Goal: Task Accomplishment & Management: Complete application form

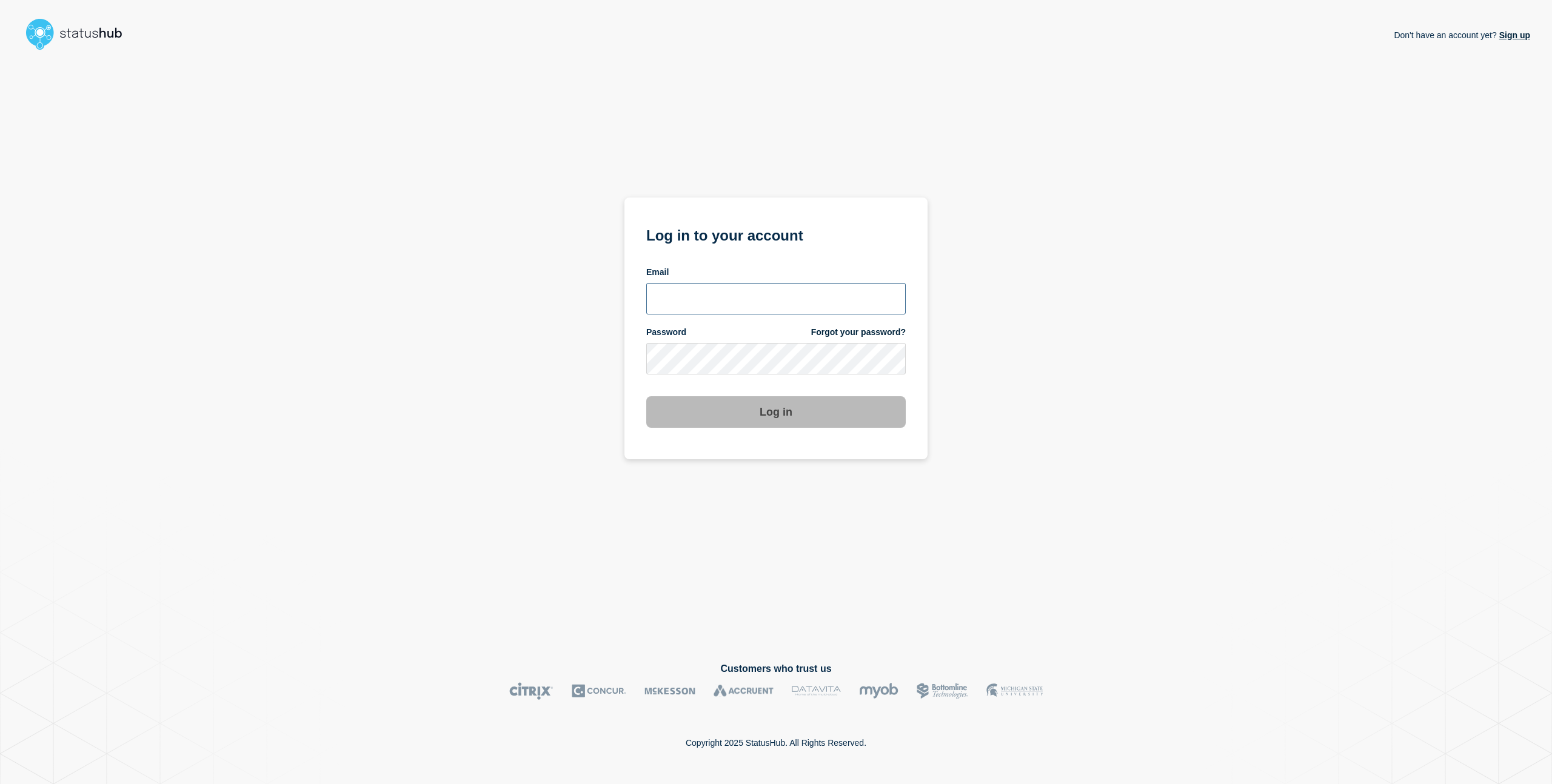
drag, startPoint x: 667, startPoint y: 301, endPoint x: 670, endPoint y: 308, distance: 7.6
click at [668, 307] on input "email input" at bounding box center [776, 298] width 259 height 31
type input "nicholas.reh@bazaarvoice.com"
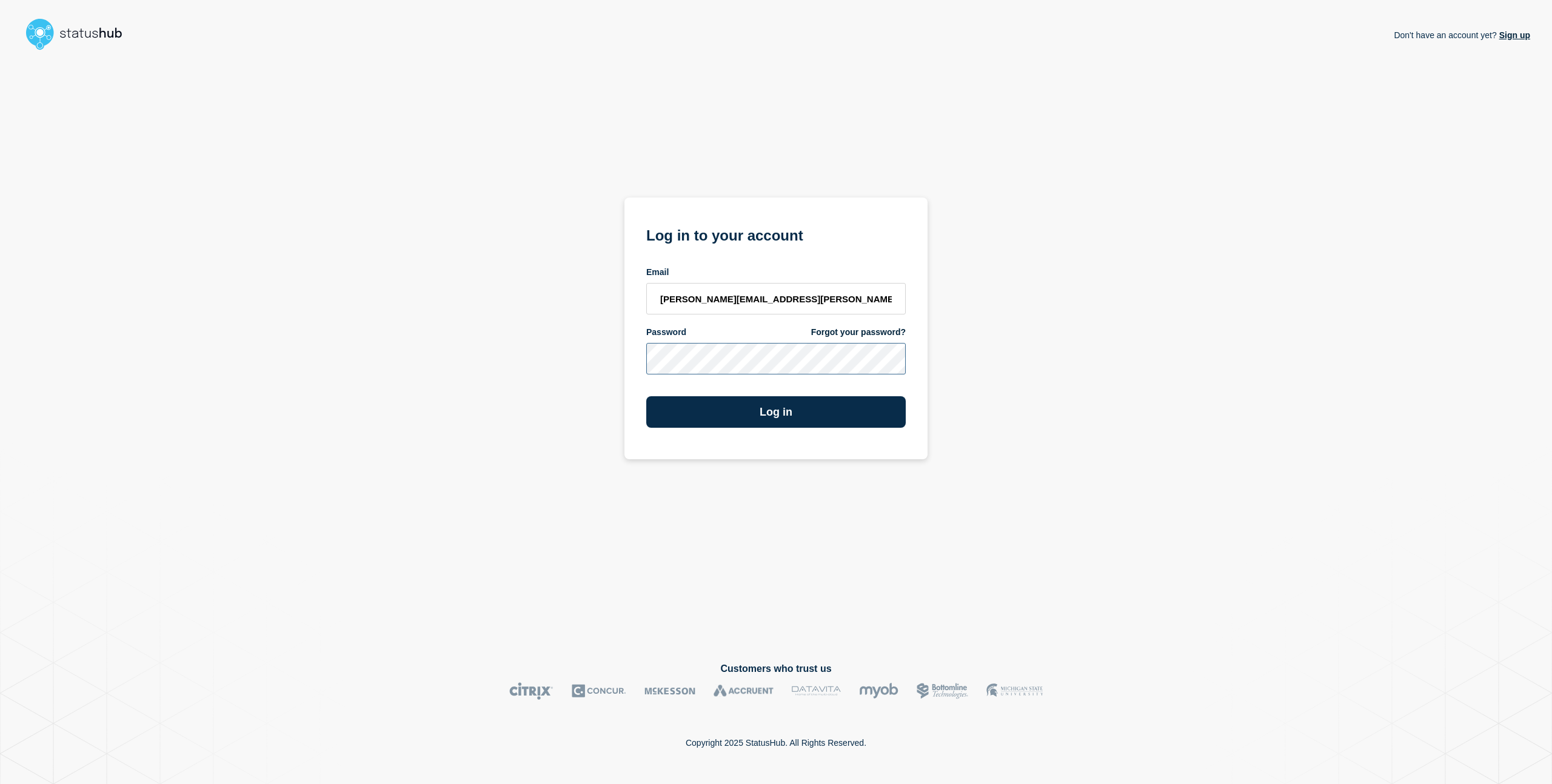
click at [646, 396] on button "Log in" at bounding box center [776, 411] width 259 height 31
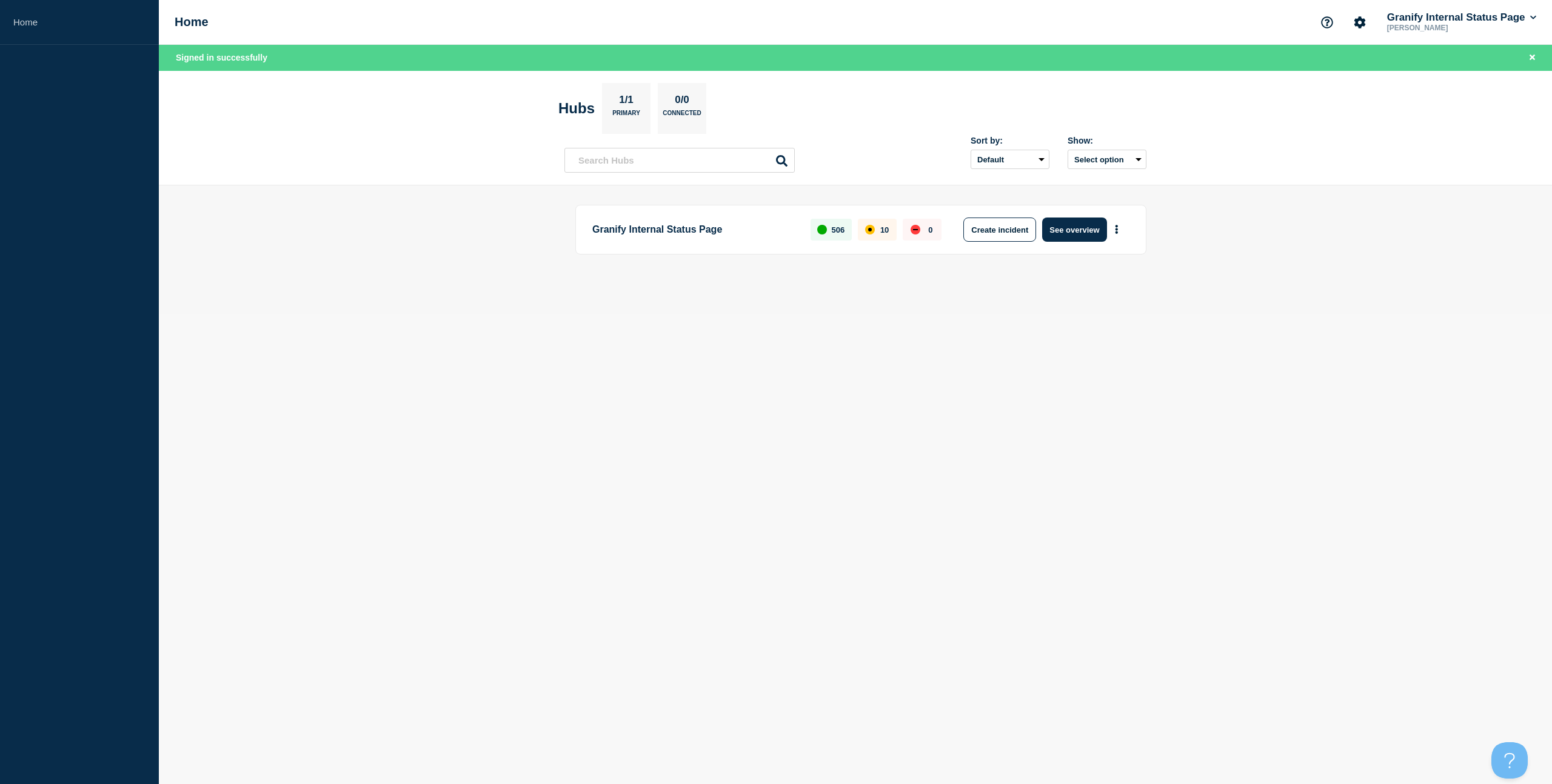
click at [1008, 227] on button "Create incident" at bounding box center [1000, 230] width 73 height 25
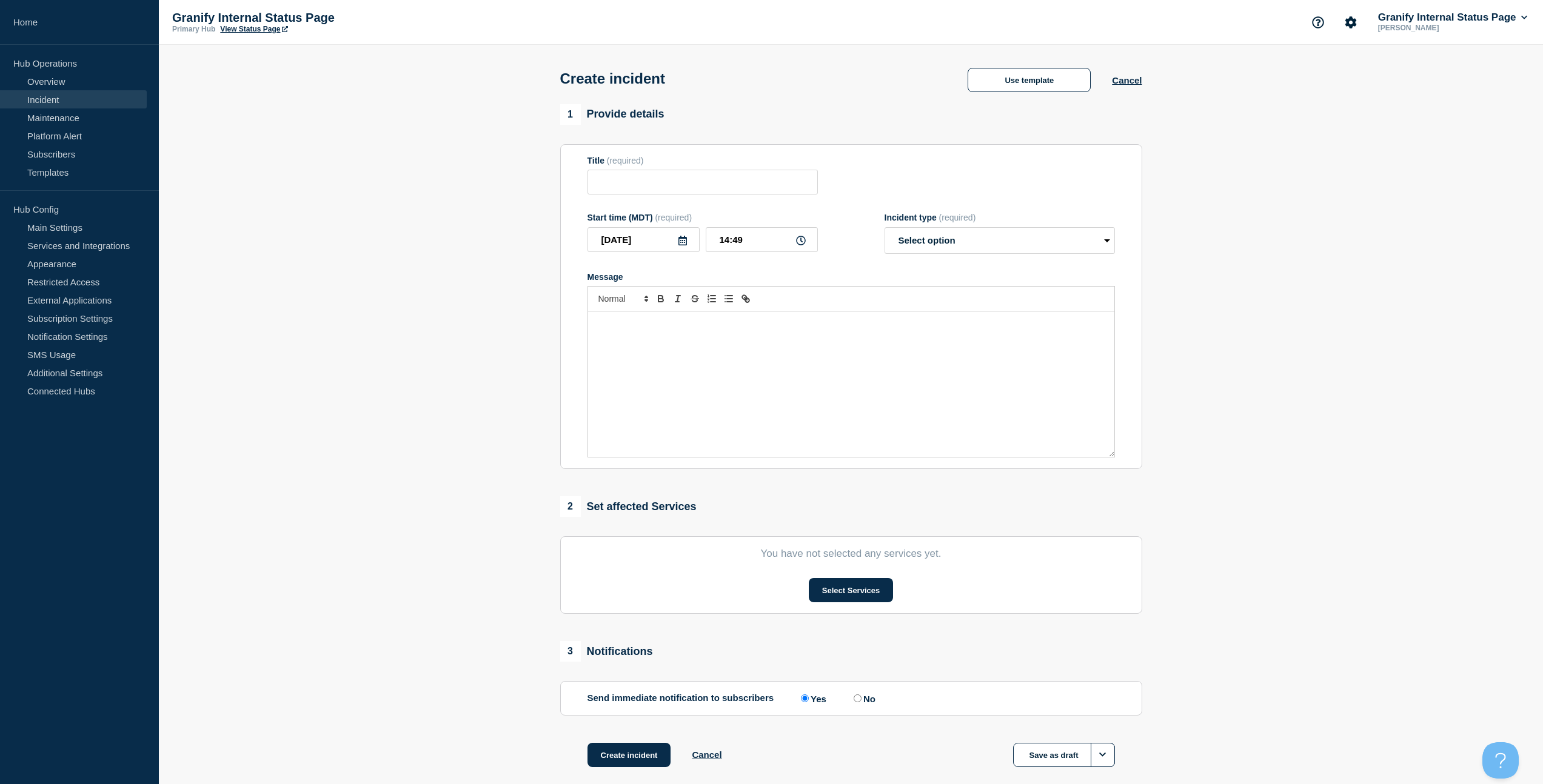
click at [996, 235] on div "Incident type (required) Select option Investigating Identified Monitoring" at bounding box center [1000, 233] width 230 height 41
click at [1014, 73] on button "Use template" at bounding box center [1029, 80] width 123 height 25
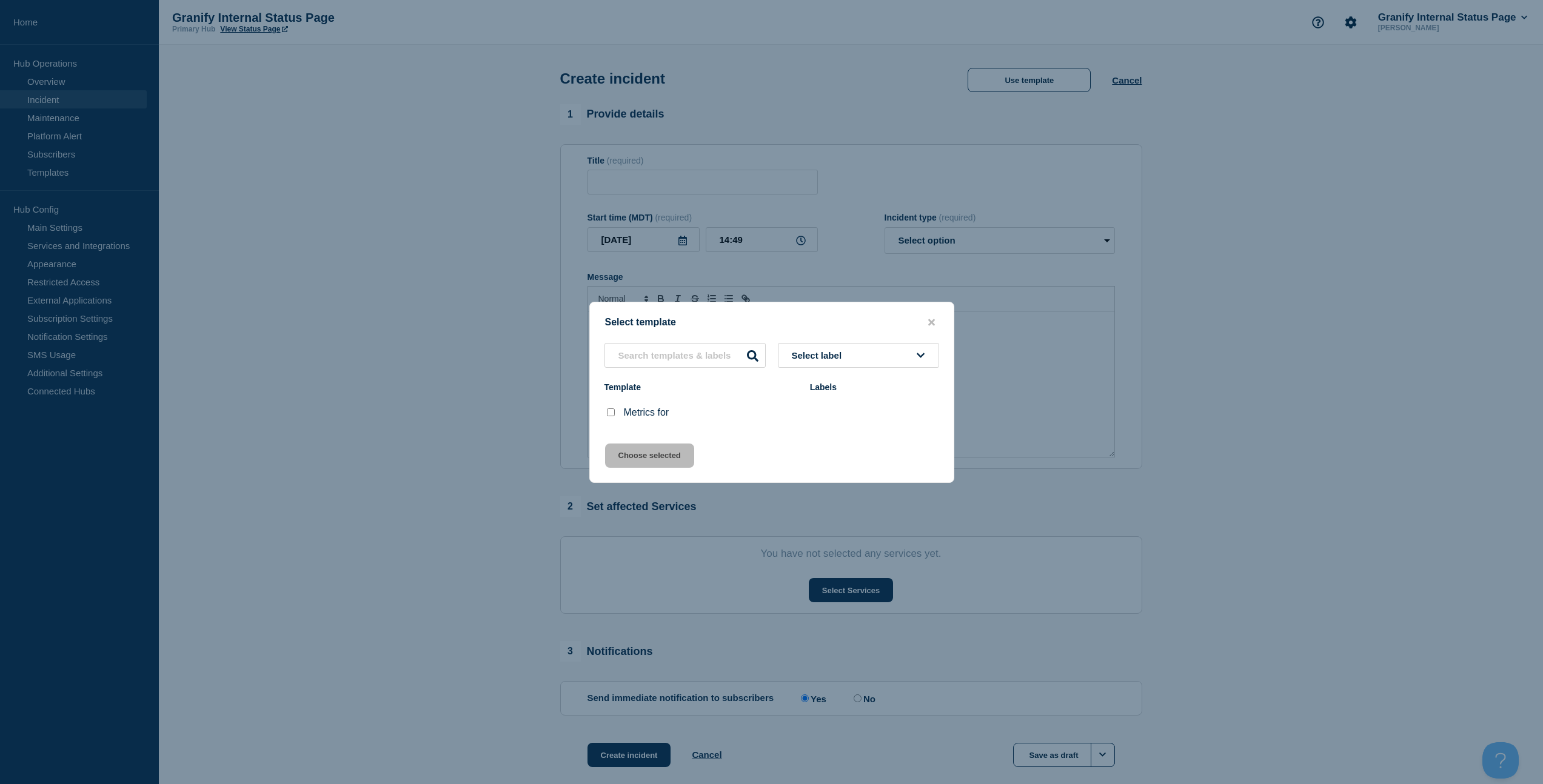
click at [615, 417] on div at bounding box center [610, 412] width 12 height 12
click at [612, 412] on input "Metrics for checkbox" at bounding box center [611, 412] width 8 height 8
checkbox input "true"
click at [641, 468] on button "Choose selected" at bounding box center [650, 456] width 89 height 25
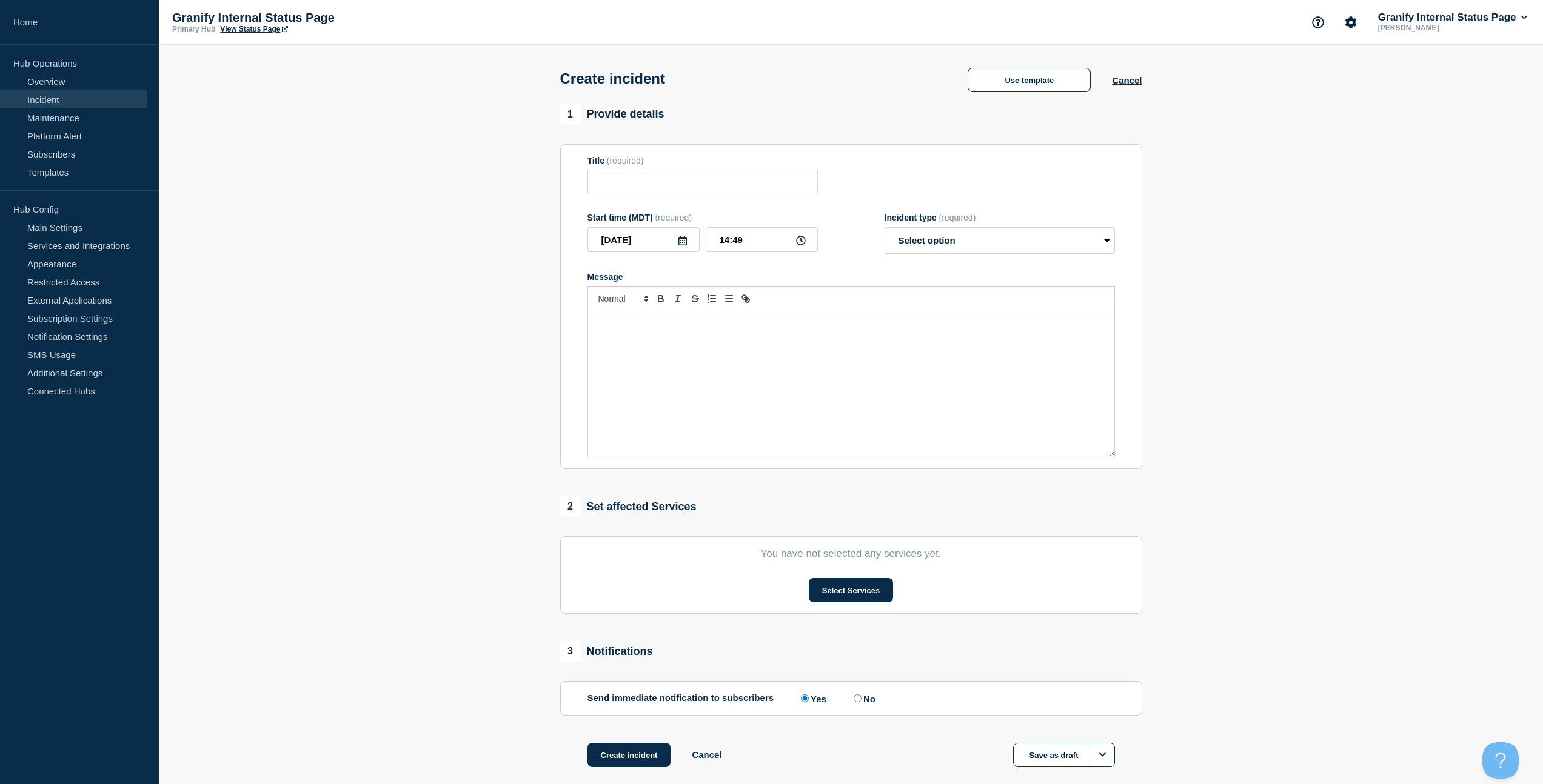
type input "Metrics for"
select select "monitoring"
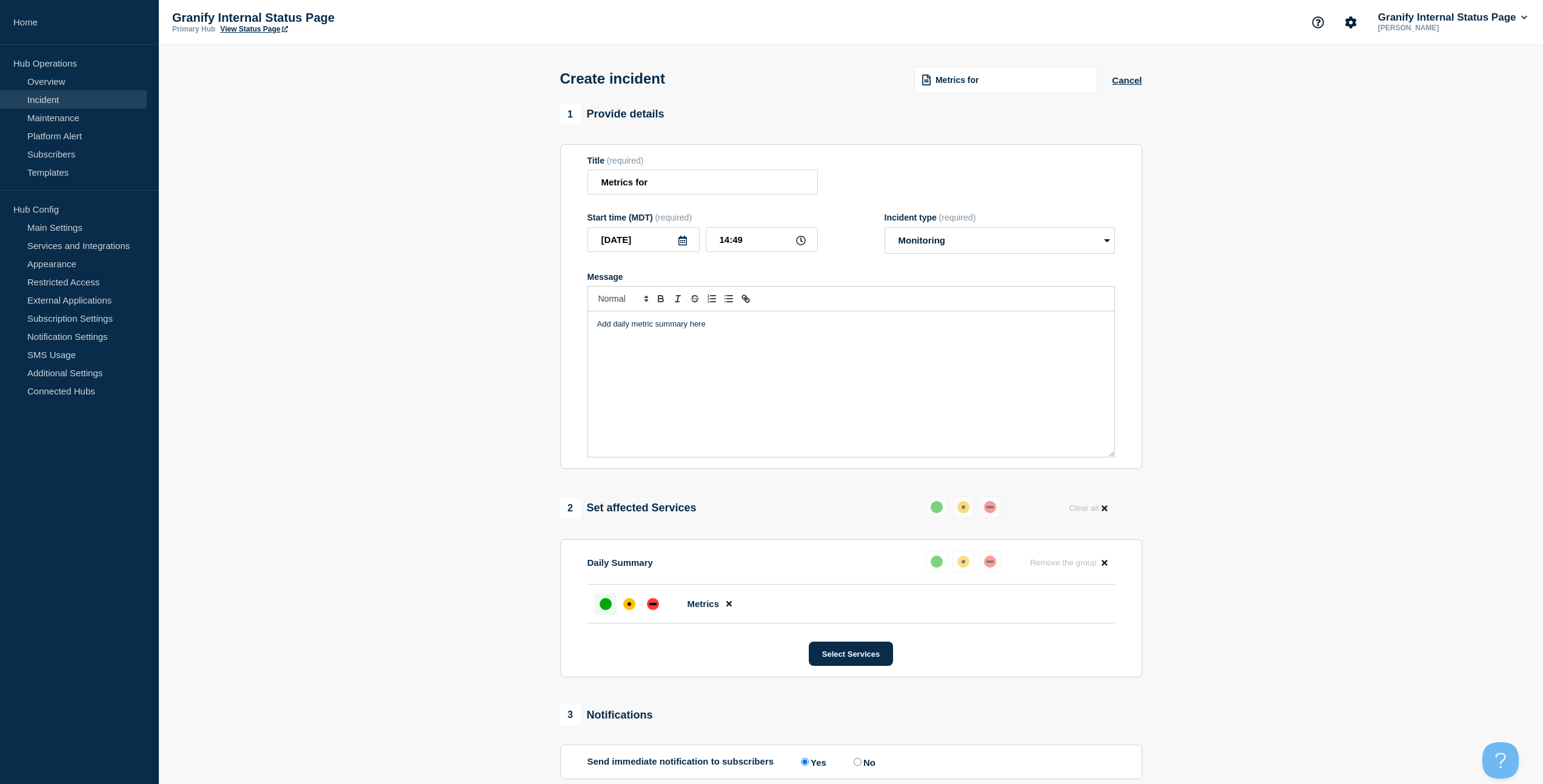
click at [634, 393] on div "Add daily metric summary here" at bounding box center [852, 384] width 527 height 145
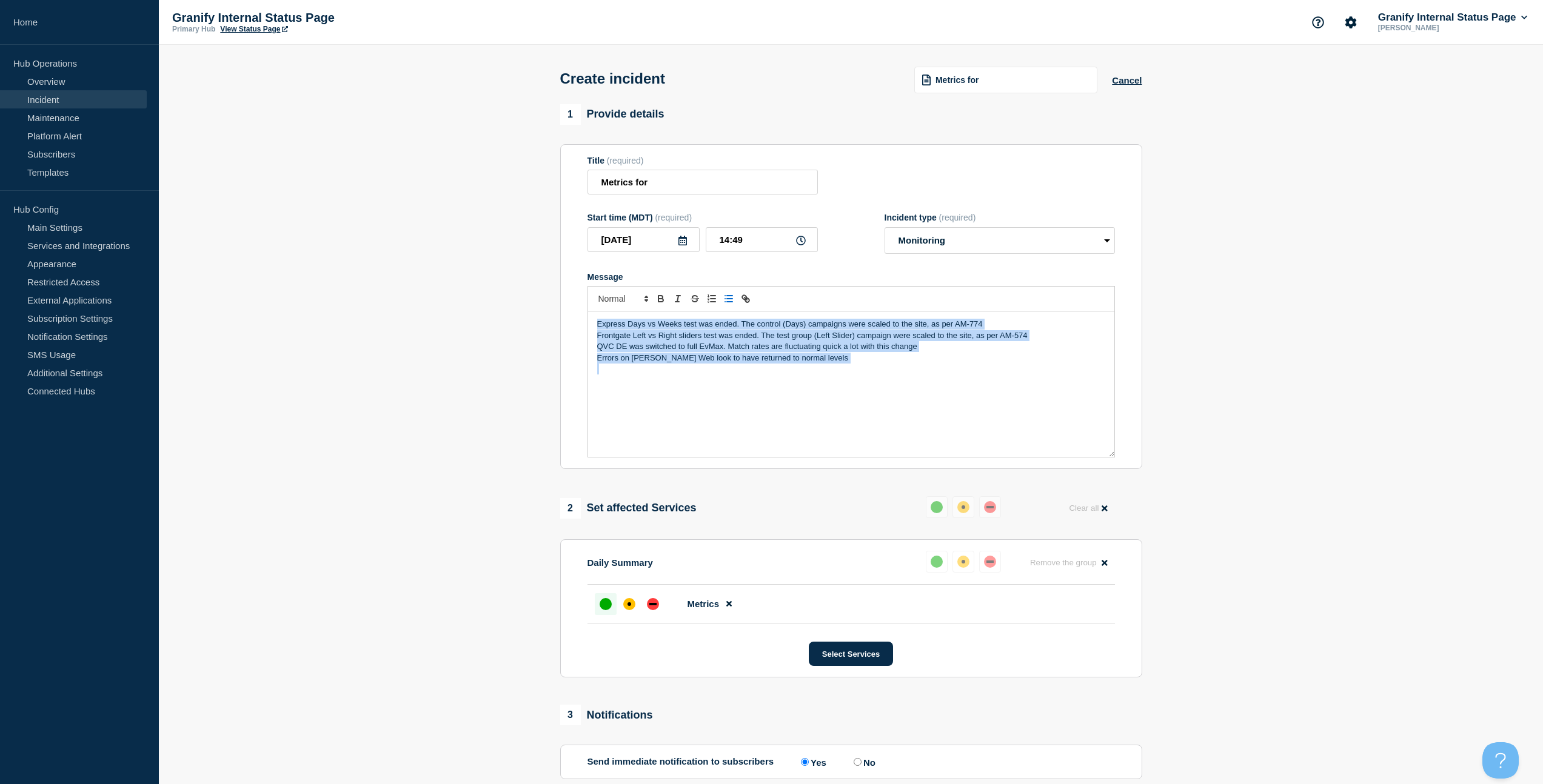
drag, startPoint x: 733, startPoint y: 308, endPoint x: 726, endPoint y: 326, distance: 19.3
click at [733, 304] on icon "Toggle bulleted list" at bounding box center [728, 298] width 10 height 10
click at [1006, 330] on li "Express Days vs Weeks test was ended. The control (Days) campaigns were scaled …" at bounding box center [857, 324] width 496 height 10
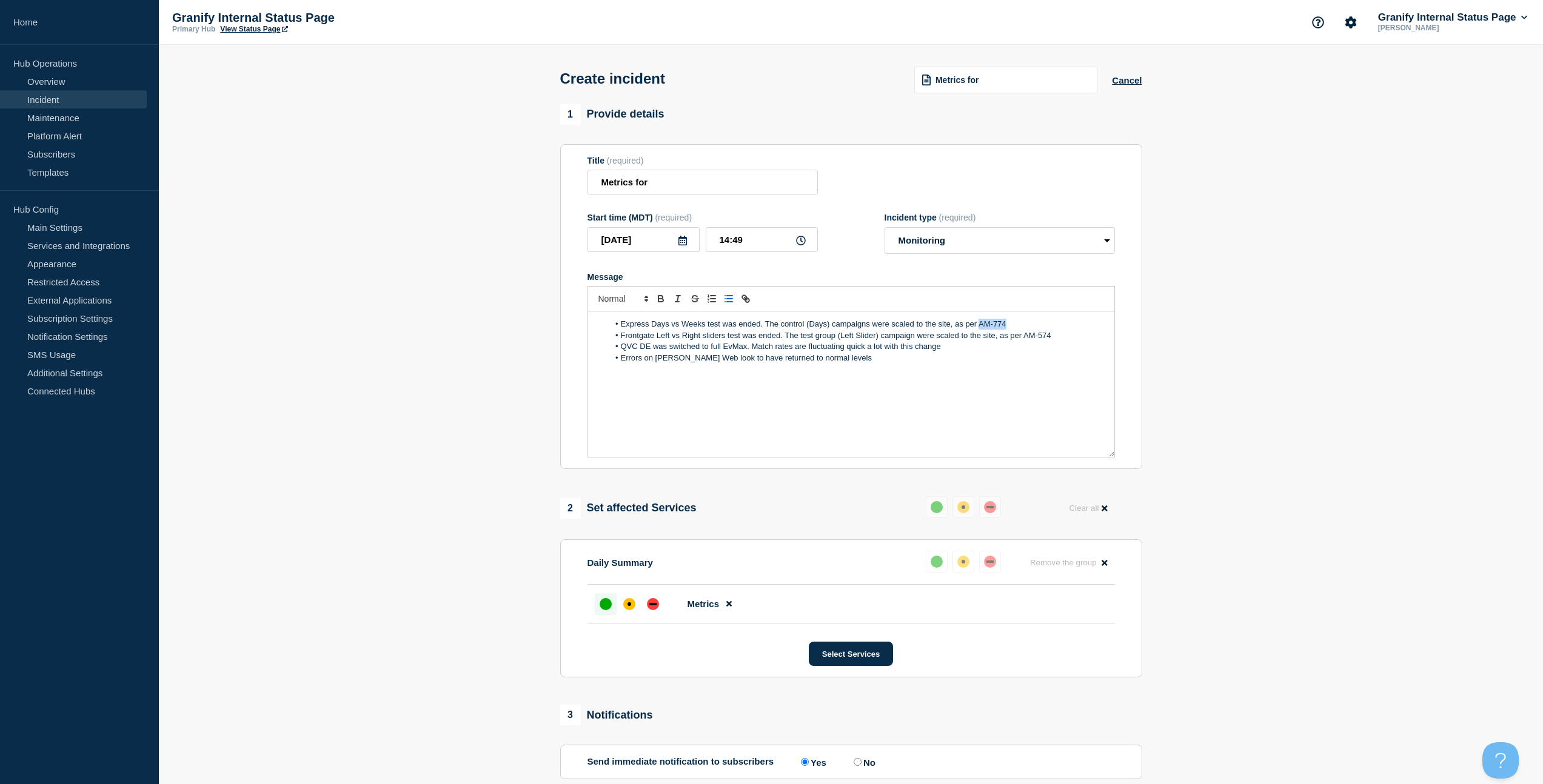
drag, startPoint x: 1006, startPoint y: 332, endPoint x: 979, endPoint y: 335, distance: 27.2
click at [979, 330] on li "Express Days vs Weeks test was ended. The control (Days) campaigns were scaled …" at bounding box center [857, 324] width 496 height 10
paste input "[URL][DOMAIN_NAME]"
drag, startPoint x: 1026, startPoint y: 344, endPoint x: 1037, endPoint y: 354, distance: 14.9
click at [1051, 341] on li "Frontgate Left vs Right sliders test was ended. The test group (Left Slider) ca…" at bounding box center [857, 335] width 496 height 10
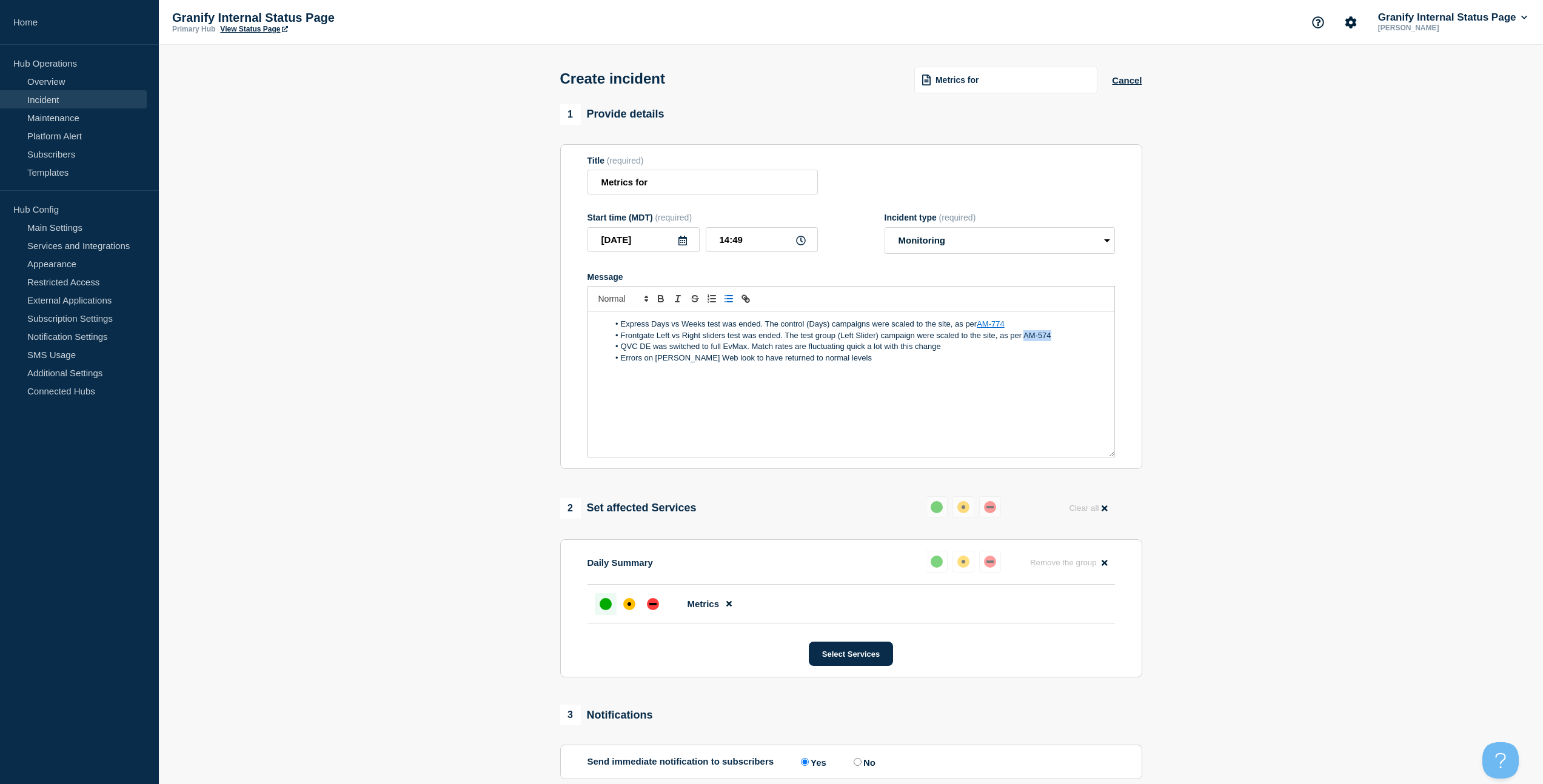
drag, startPoint x: 1024, startPoint y: 347, endPoint x: 1059, endPoint y: 347, distance: 35.0
click at [1059, 341] on li "Frontgate Left vs Right sliders test was ended. The test group (Left Slider) ca…" at bounding box center [857, 335] width 496 height 10
paste input "[URL][DOMAIN_NAME]"
type input "[URL][DOMAIN_NAME]"
drag, startPoint x: 1056, startPoint y: 379, endPoint x: 1050, endPoint y: 379, distance: 6.0
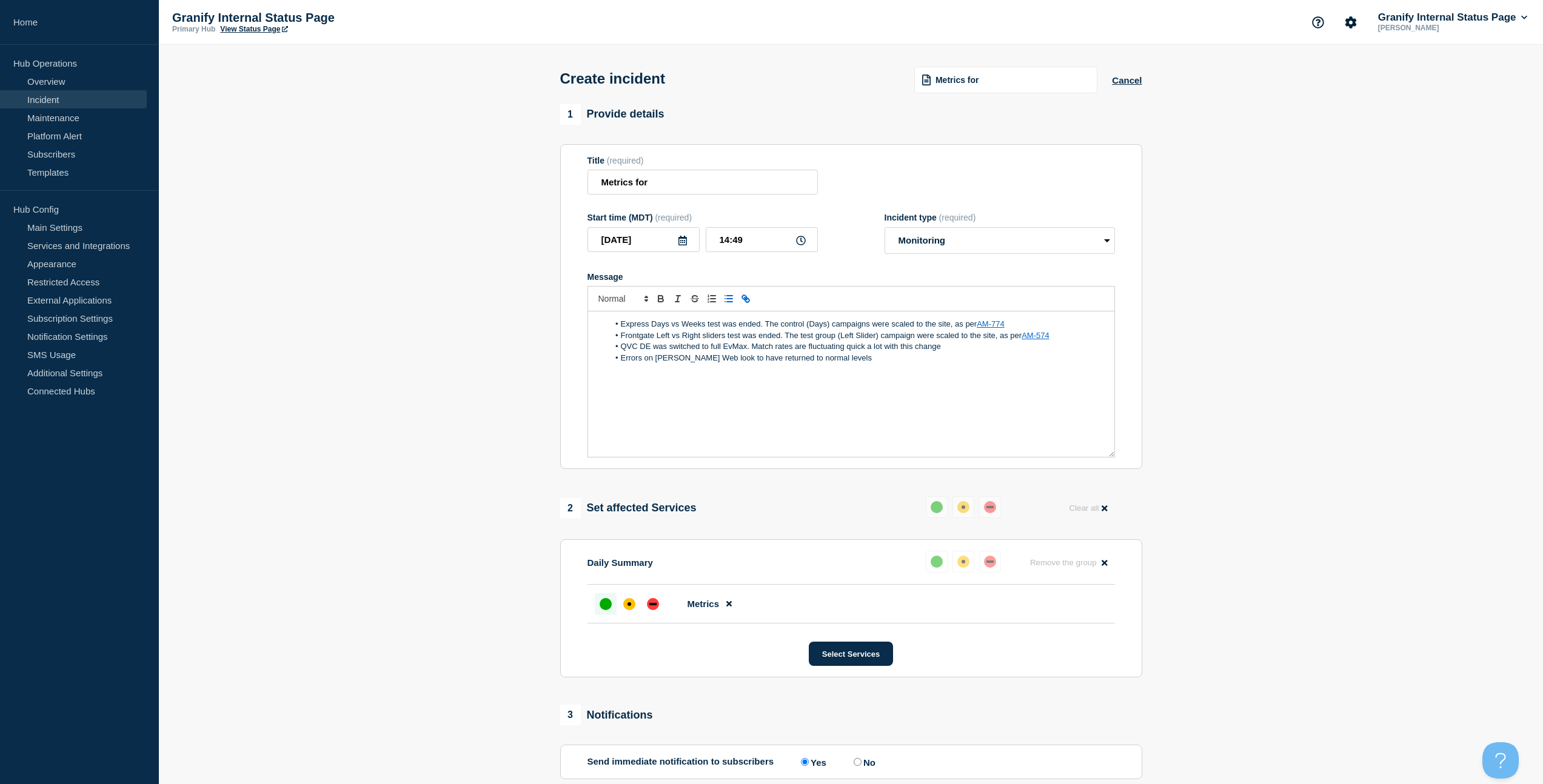
click at [1054, 374] on p "Message" at bounding box center [851, 369] width 509 height 10
click at [986, 329] on link "AM-774" at bounding box center [991, 324] width 28 height 10
click at [999, 354] on link "[URL][DOMAIN_NAME]" at bounding box center [962, 347] width 83 height 16
drag, startPoint x: 1004, startPoint y: 411, endPoint x: 1015, endPoint y: 396, distance: 18.6
click at [1004, 411] on div "Express Days vs Weeks test was ended. The control (Days) campaigns were scaled …" at bounding box center [852, 384] width 527 height 145
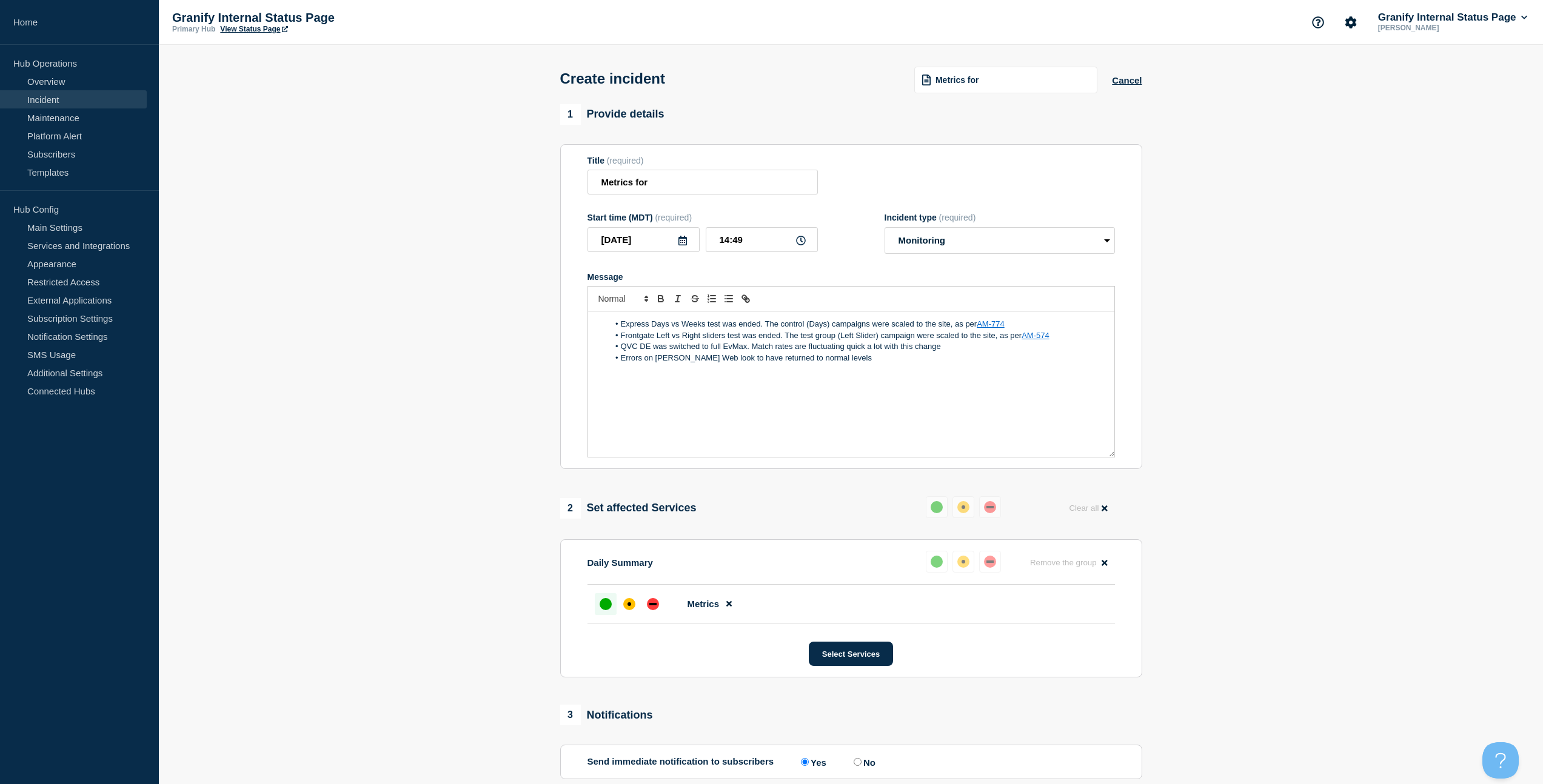
click at [1036, 340] on link "AM-574" at bounding box center [1035, 335] width 28 height 10
click at [1017, 369] on div "[URL][DOMAIN_NAME]" at bounding box center [1019, 357] width 202 height 23
click at [1017, 366] on link "[URL][DOMAIN_NAME]" at bounding box center [1007, 357] width 83 height 16
click at [722, 469] on section "Title (required) Metrics for Start time (MDT) (required) [DATE] 14:49 Incident …" at bounding box center [851, 307] width 582 height 326
click at [875, 341] on li "Frontgate Left vs Right sliders test was ended. The test group (Left Slider) ca…" at bounding box center [857, 335] width 496 height 10
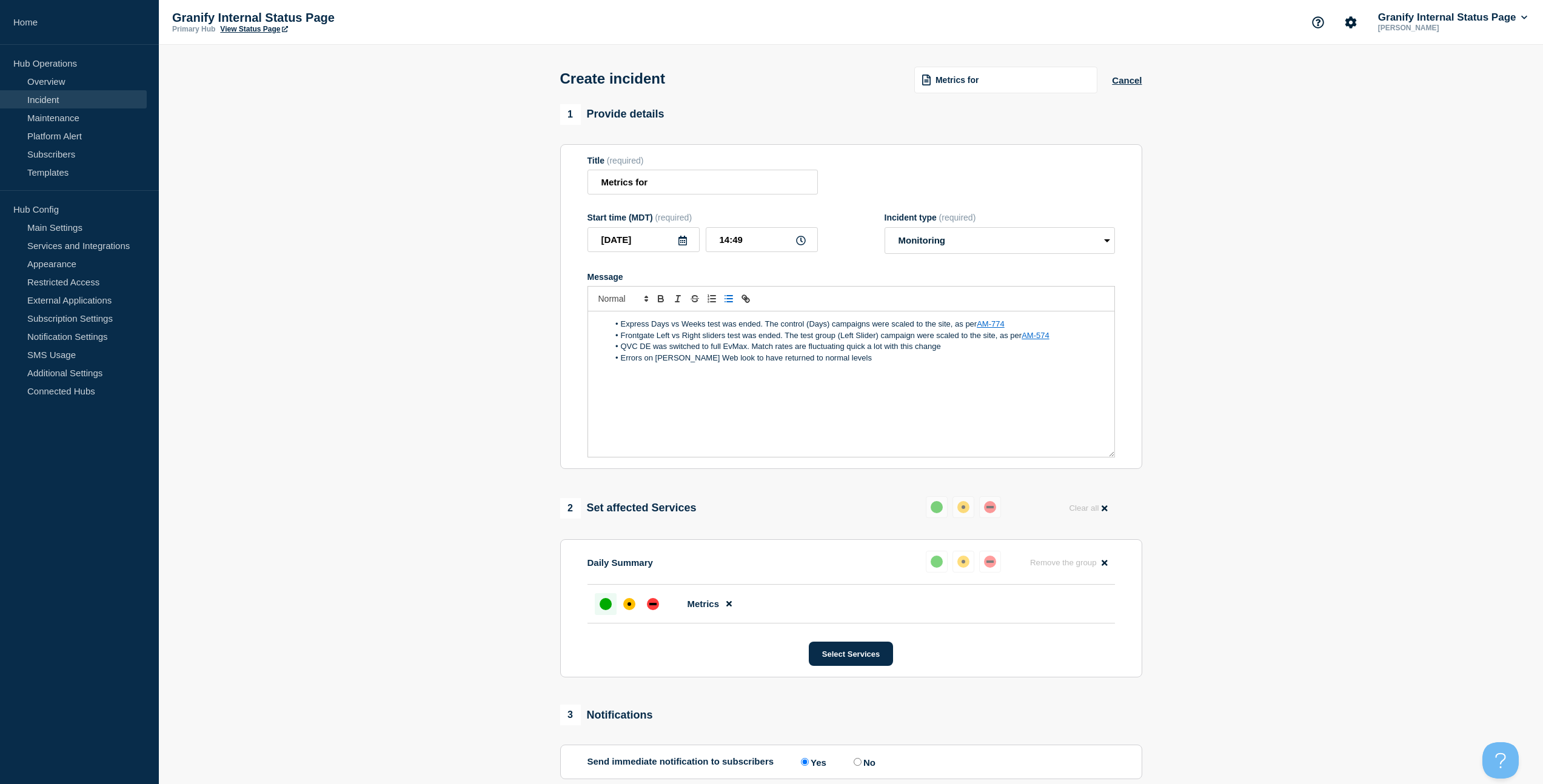
click at [912, 341] on li "Frontgate Left vs Right sliders test was ended. The test group (Left Slider) ca…" at bounding box center [857, 335] width 496 height 10
click at [914, 341] on li "Frontgate Left vs Right sliders test was ended. The test group (Left Slider) ca…" at bounding box center [857, 335] width 496 height 10
click at [935, 438] on div "Express Days vs Weeks test was ended. The control (Days) campaigns were scaled …" at bounding box center [852, 384] width 527 height 145
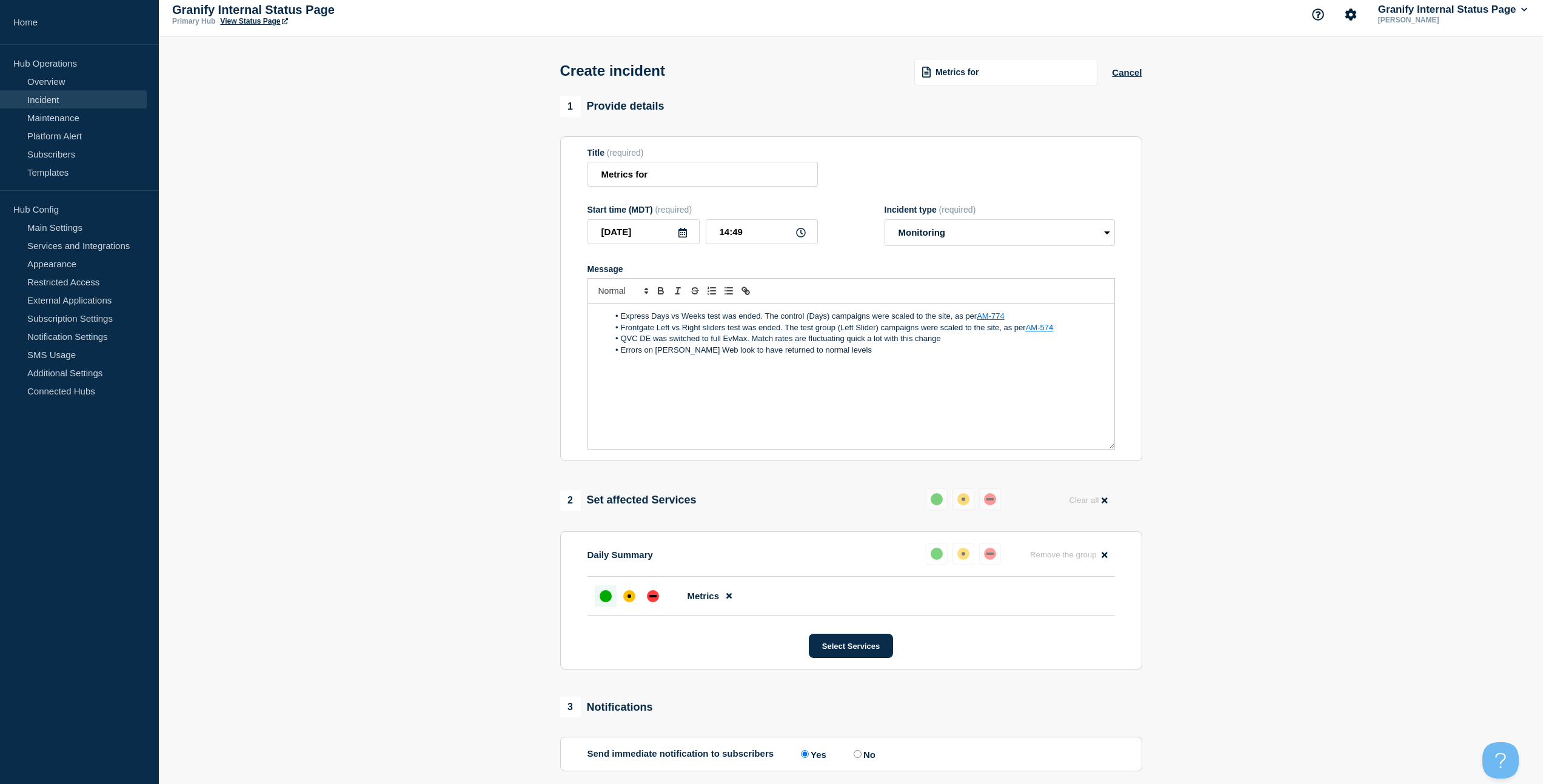
scroll to position [144, 0]
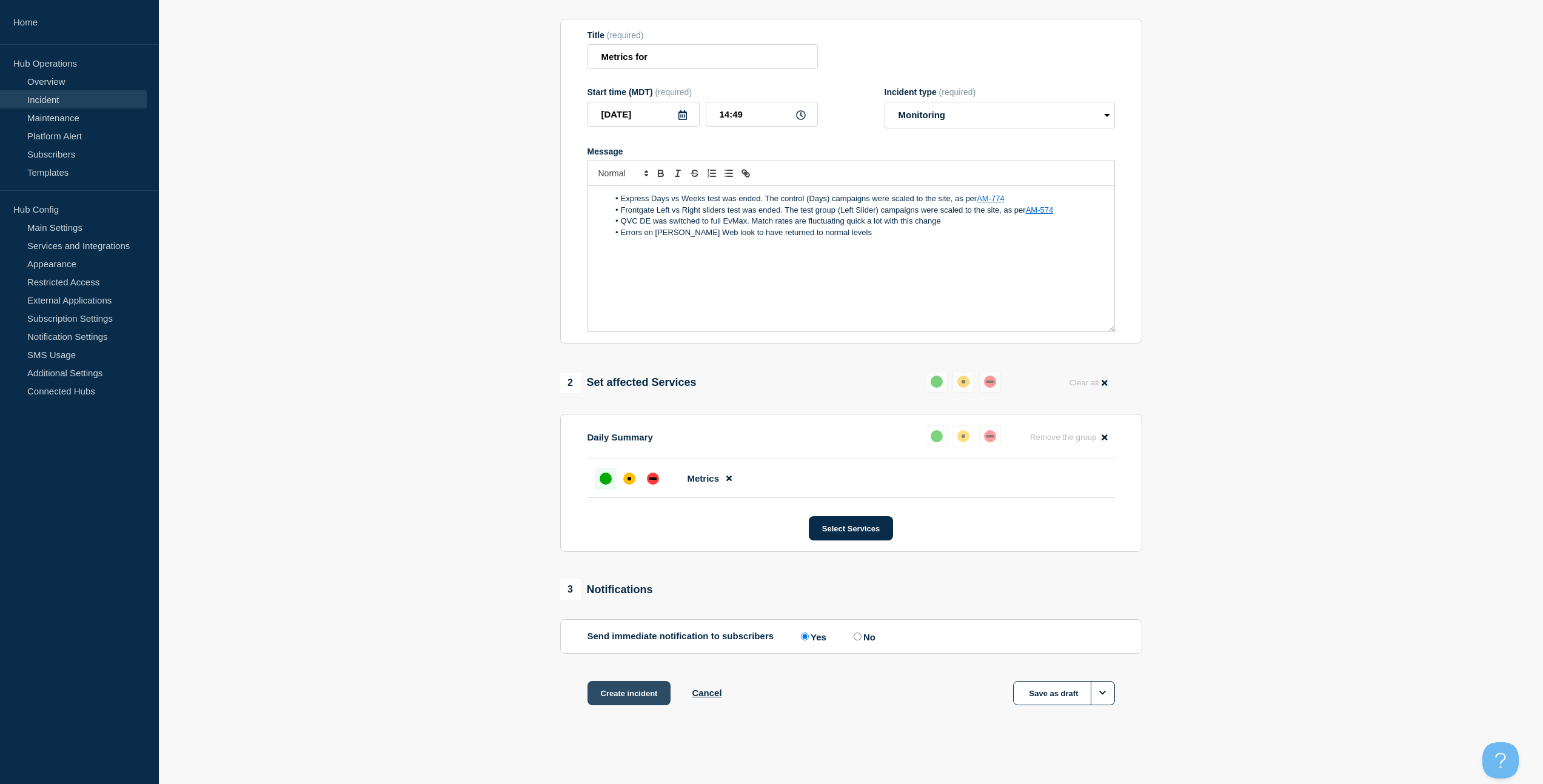
click at [655, 694] on button "Create incident" at bounding box center [629, 694] width 84 height 25
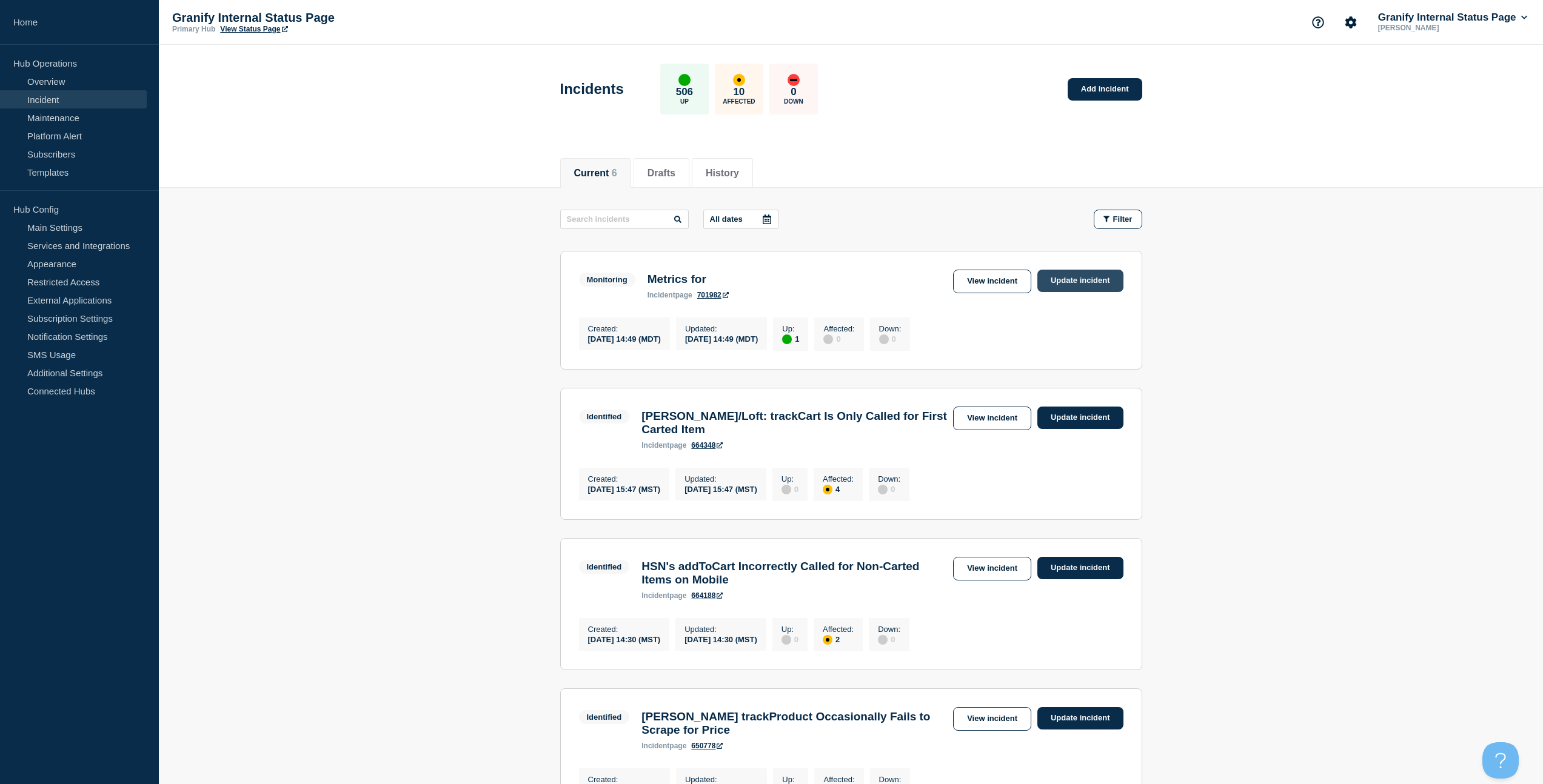
click at [1066, 285] on link "Update incident" at bounding box center [1080, 281] width 87 height 23
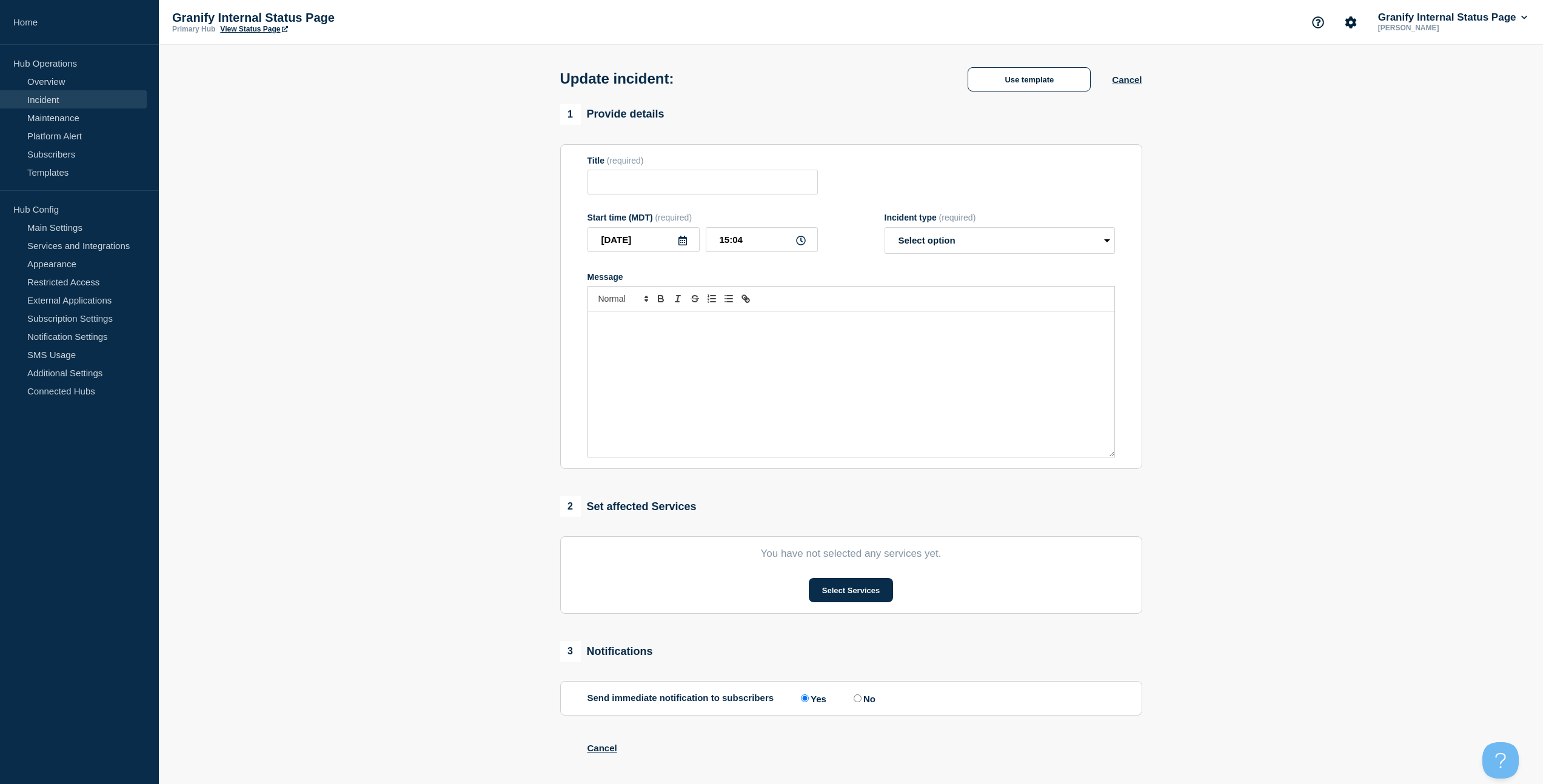
type input "Metrics for"
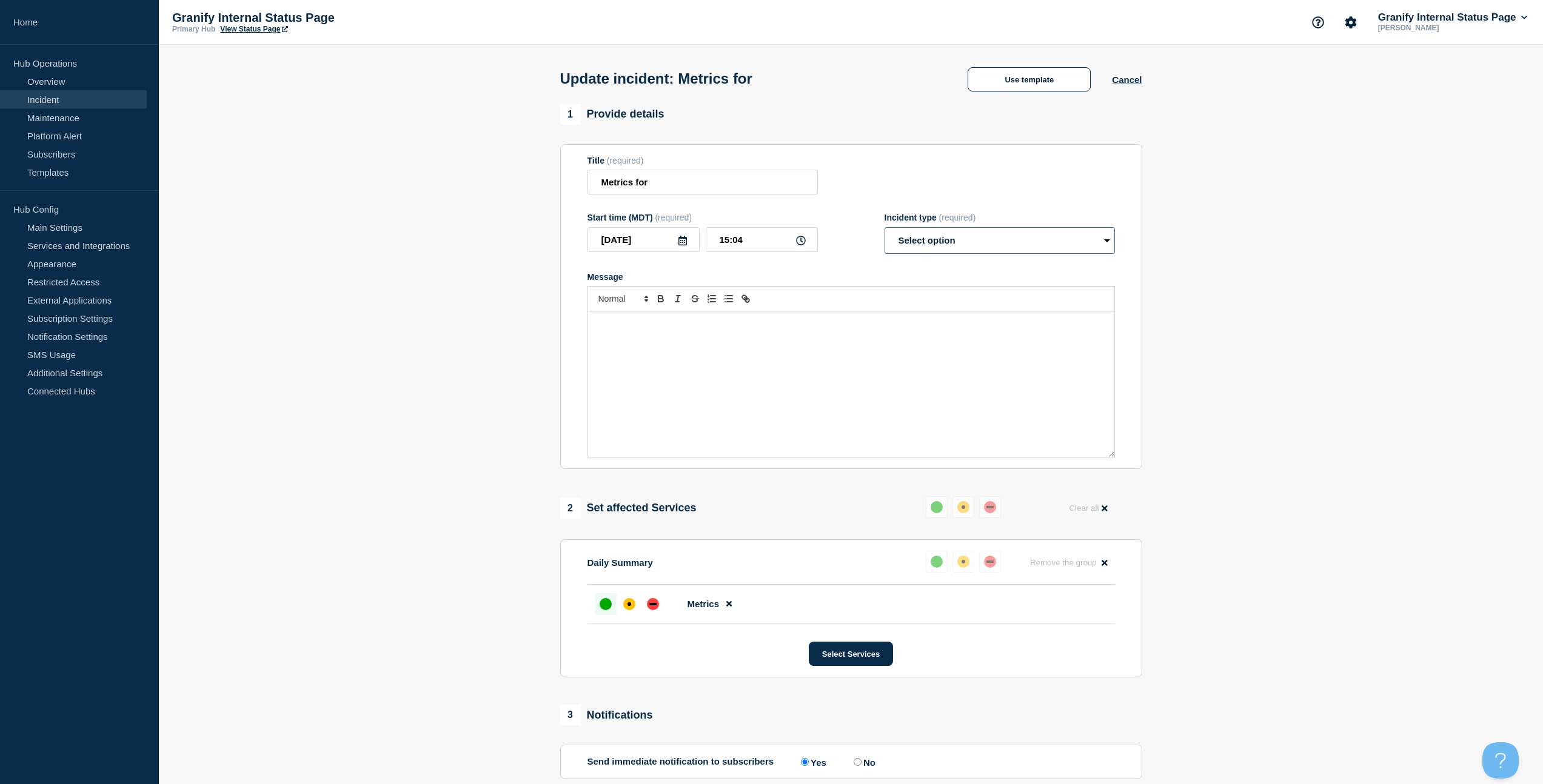
click at [1014, 253] on select "Select option Investigating Identified Monitoring Resolved" at bounding box center [1000, 240] width 230 height 27
select select "resolved"
click at [885, 236] on select "Select option Investigating Identified Monitoring Resolved" at bounding box center [1000, 240] width 230 height 27
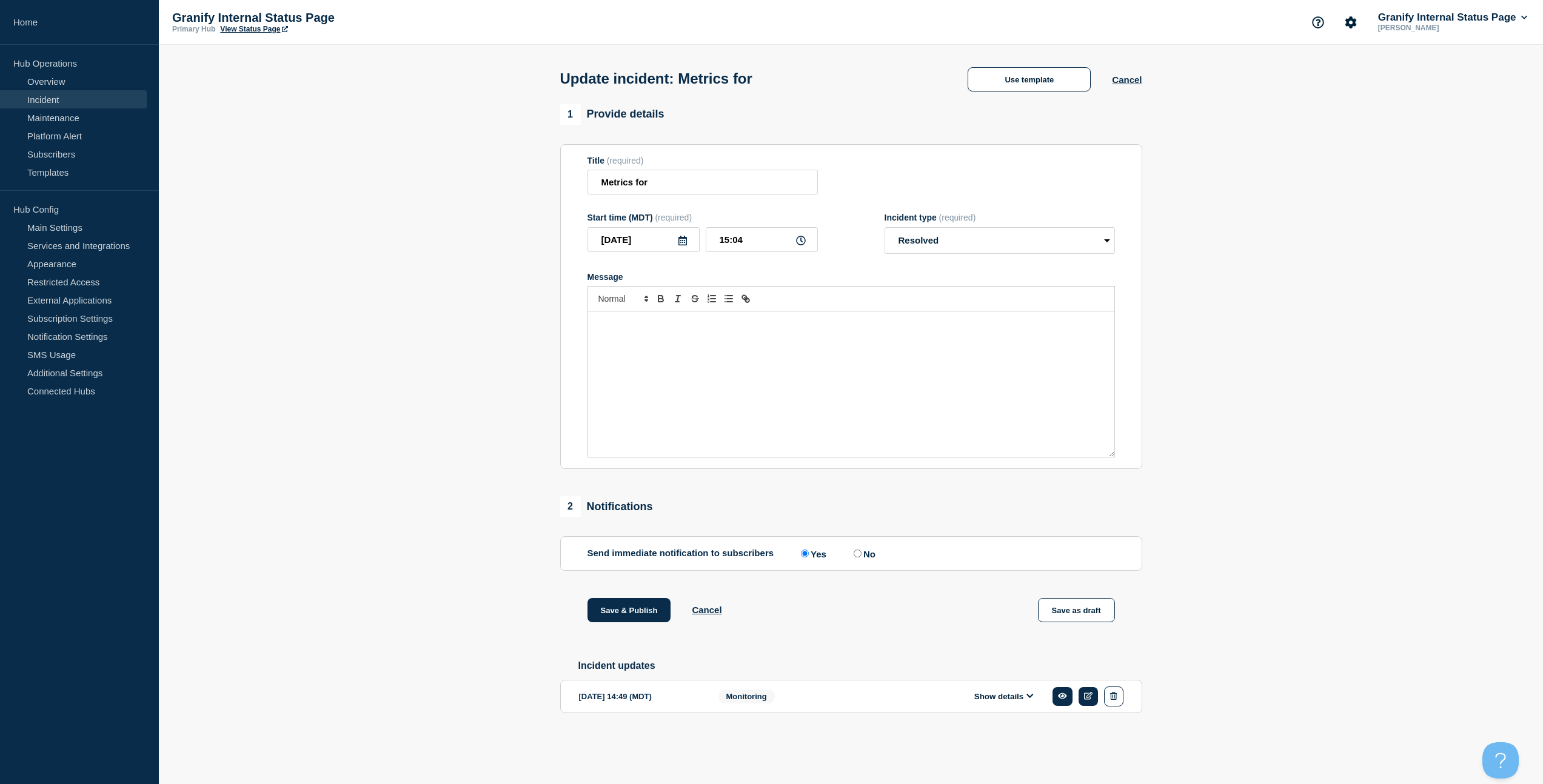
click at [854, 558] on input "No" at bounding box center [858, 554] width 8 height 8
radio input "true"
radio input "false"
click at [641, 619] on button "Save & Publish" at bounding box center [629, 611] width 84 height 25
